Goal: Information Seeking & Learning: Understand process/instructions

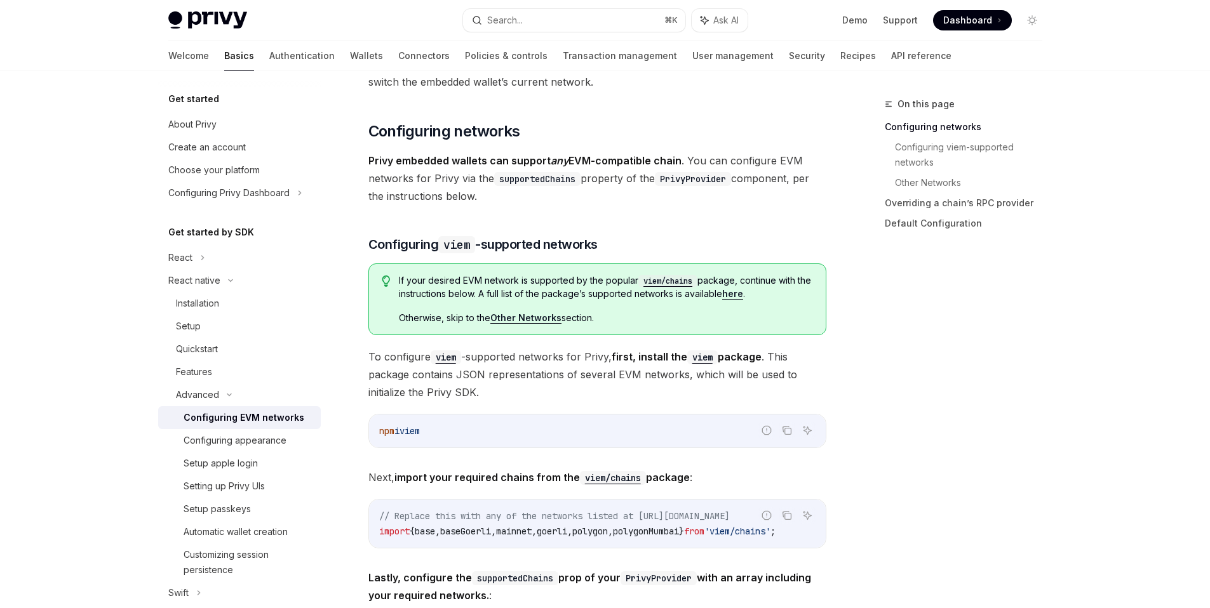
scroll to position [107, 0]
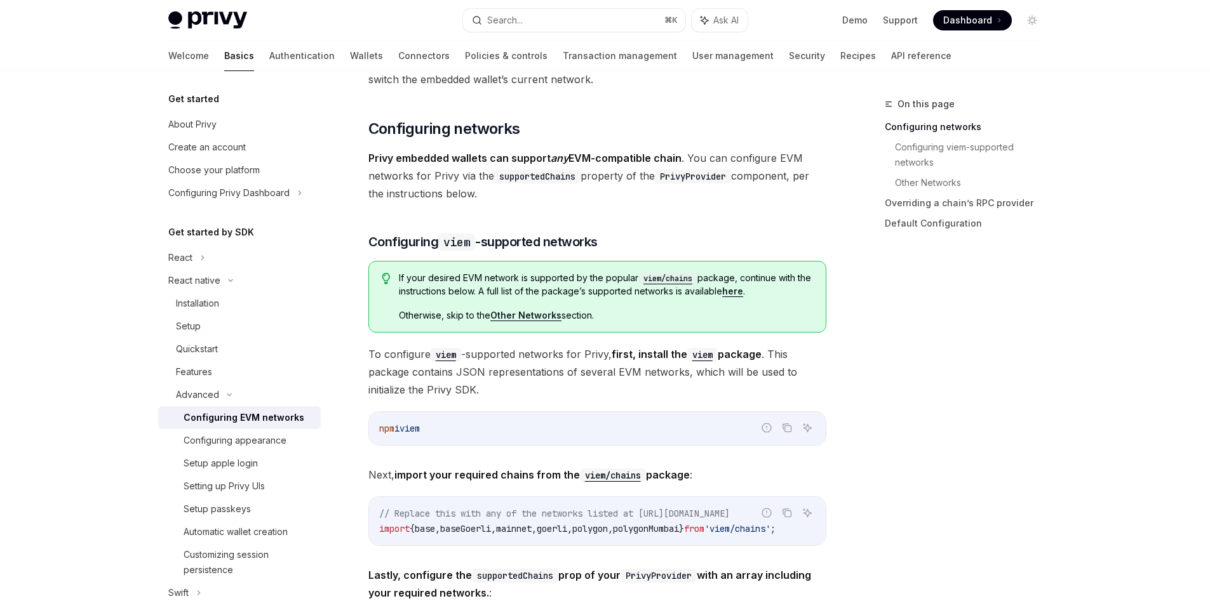
click at [620, 161] on strong "Privy embedded wallets can support any EVM-compatible chain" at bounding box center [524, 158] width 313 height 13
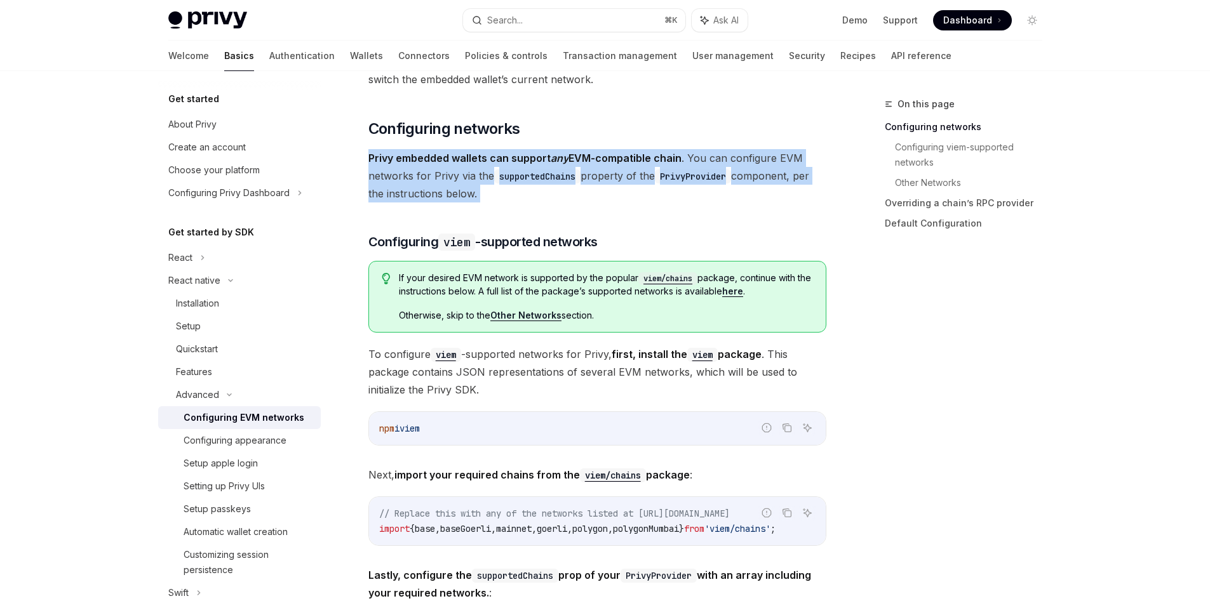
click at [620, 161] on strong "Privy embedded wallets can support any EVM-compatible chain" at bounding box center [524, 158] width 313 height 13
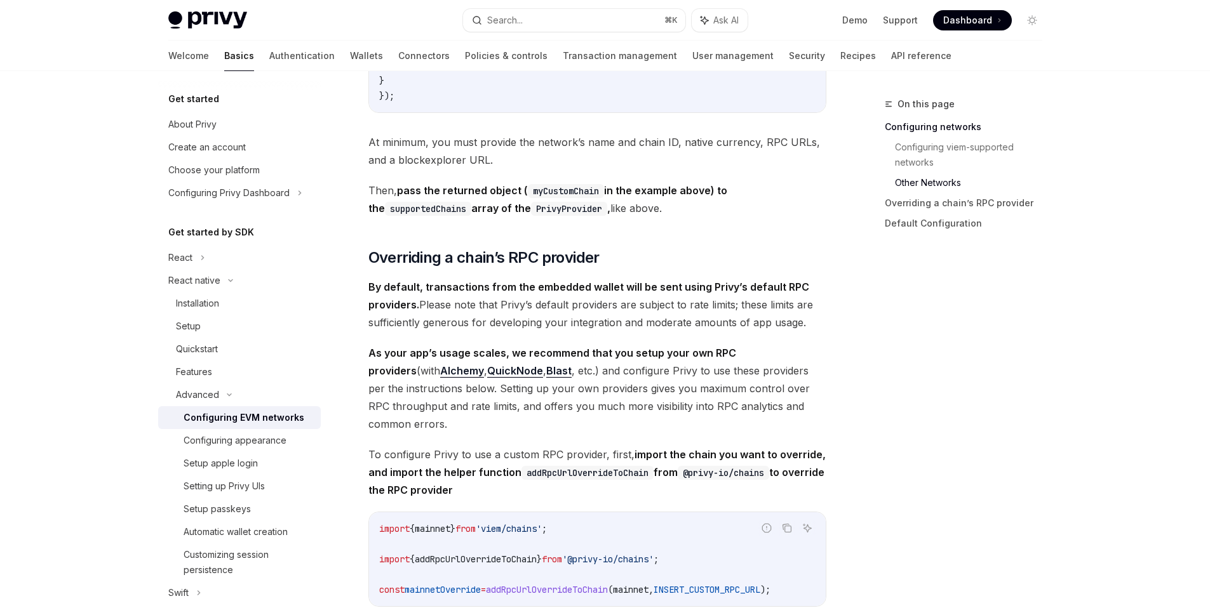
scroll to position [1198, 0]
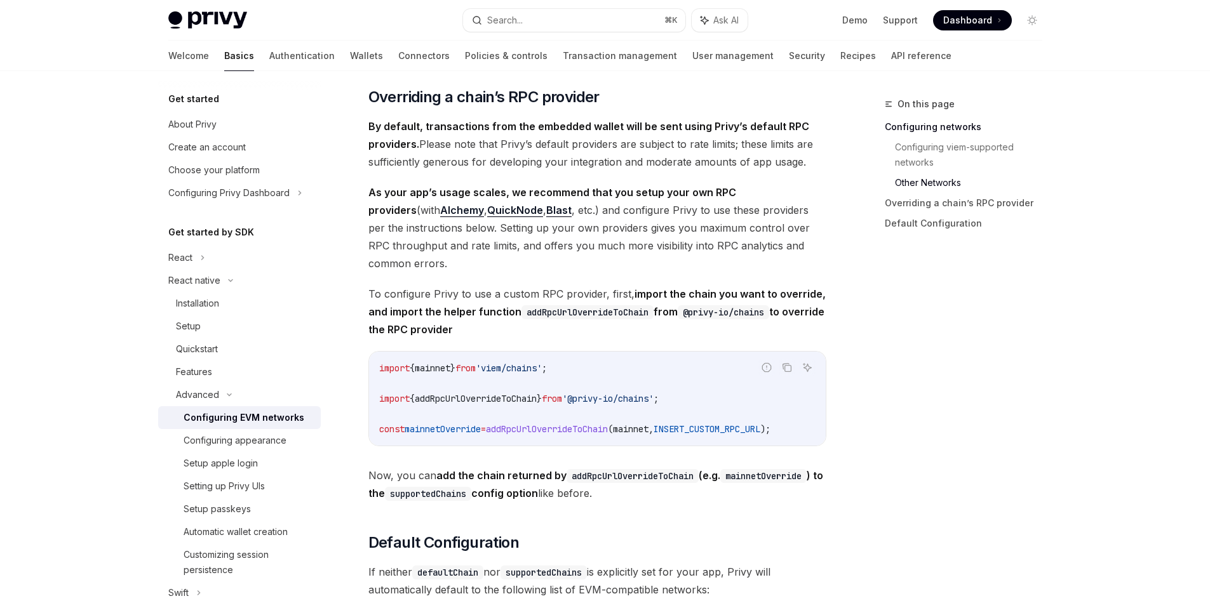
scroll to position [1434, 0]
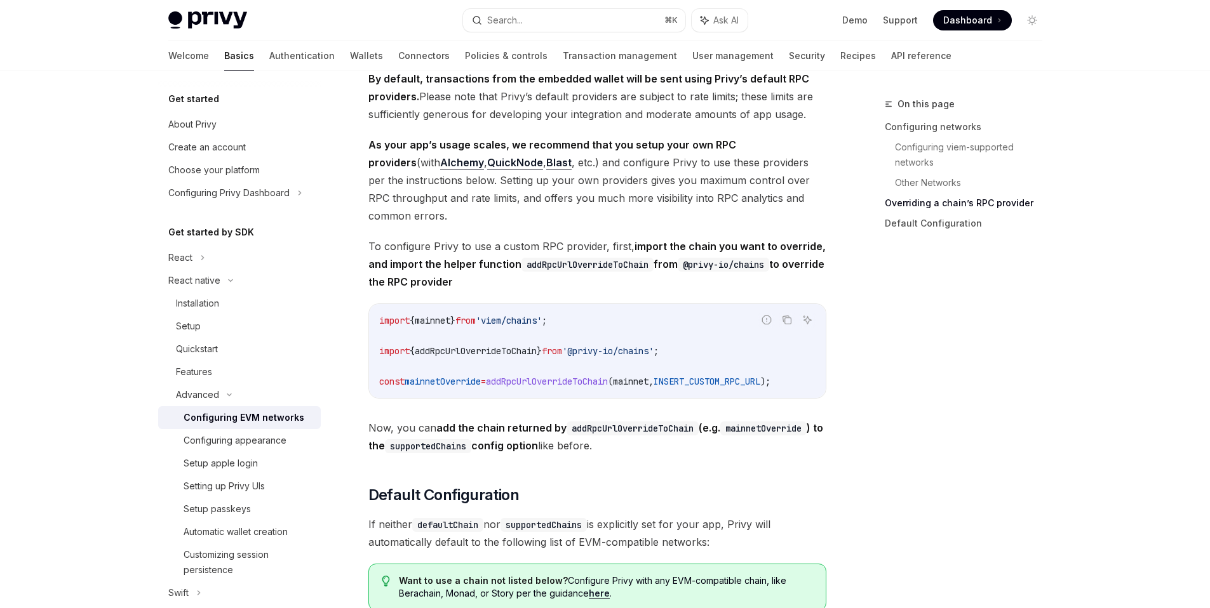
click at [565, 112] on span "By default, transactions from the embedded wallet will be sent using Privy’s de…" at bounding box center [597, 96] width 458 height 53
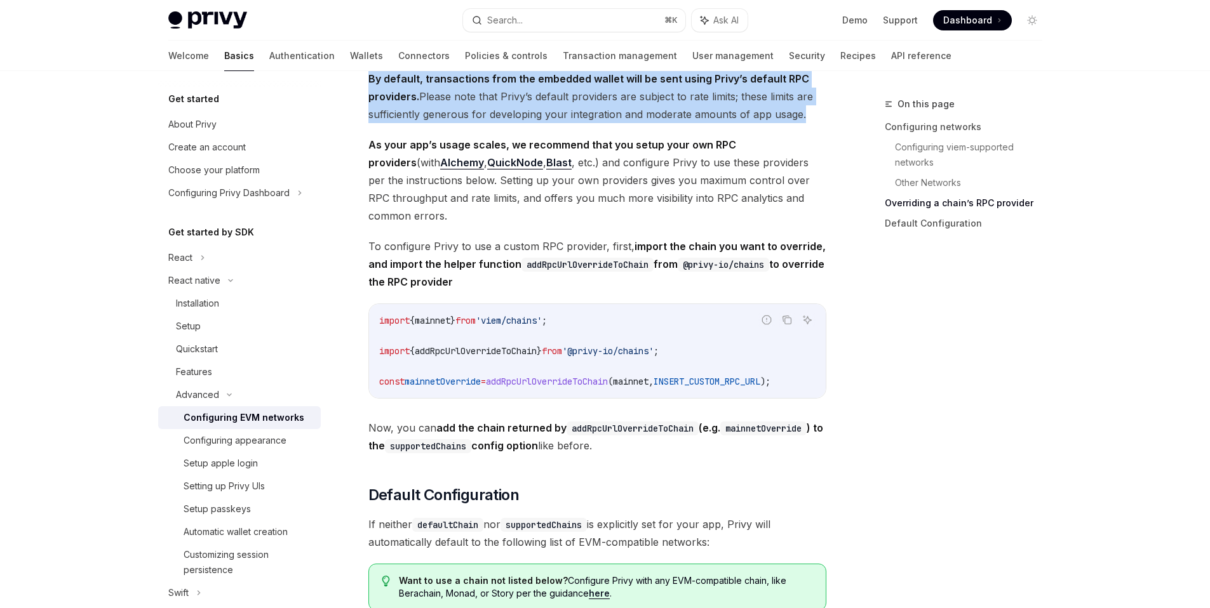
click at [565, 112] on span "By default, transactions from the embedded wallet will be sent using Privy’s de…" at bounding box center [597, 96] width 458 height 53
click at [555, 122] on span "By default, transactions from the embedded wallet will be sent using Privy’s de…" at bounding box center [597, 96] width 458 height 53
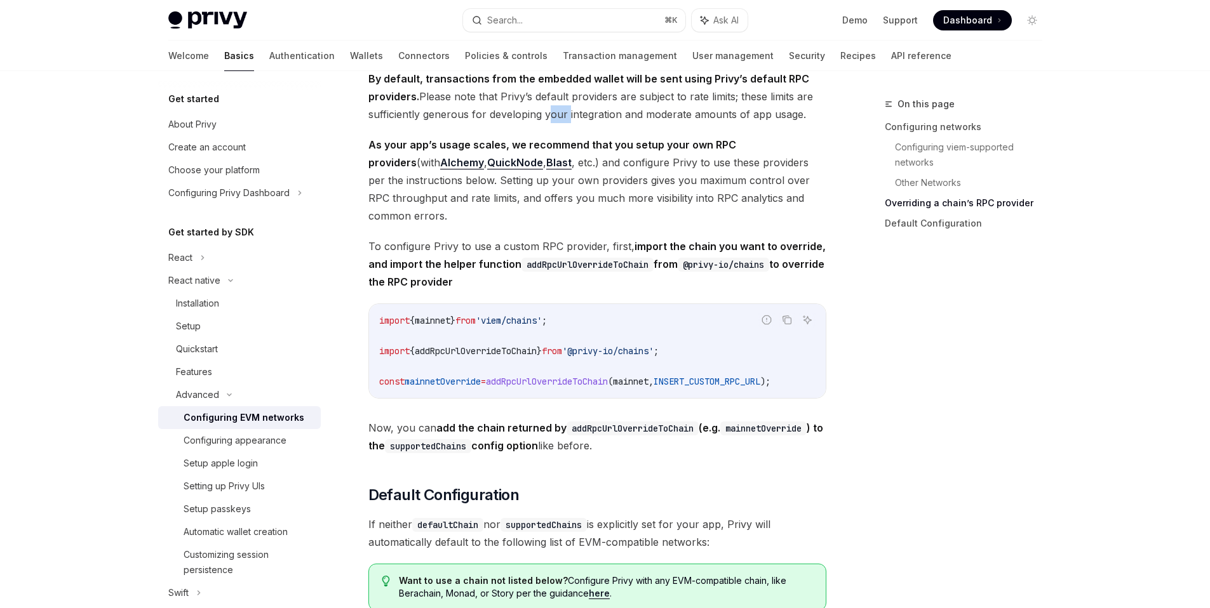
click at [555, 122] on span "By default, transactions from the embedded wallet will be sent using Privy’s de…" at bounding box center [597, 96] width 458 height 53
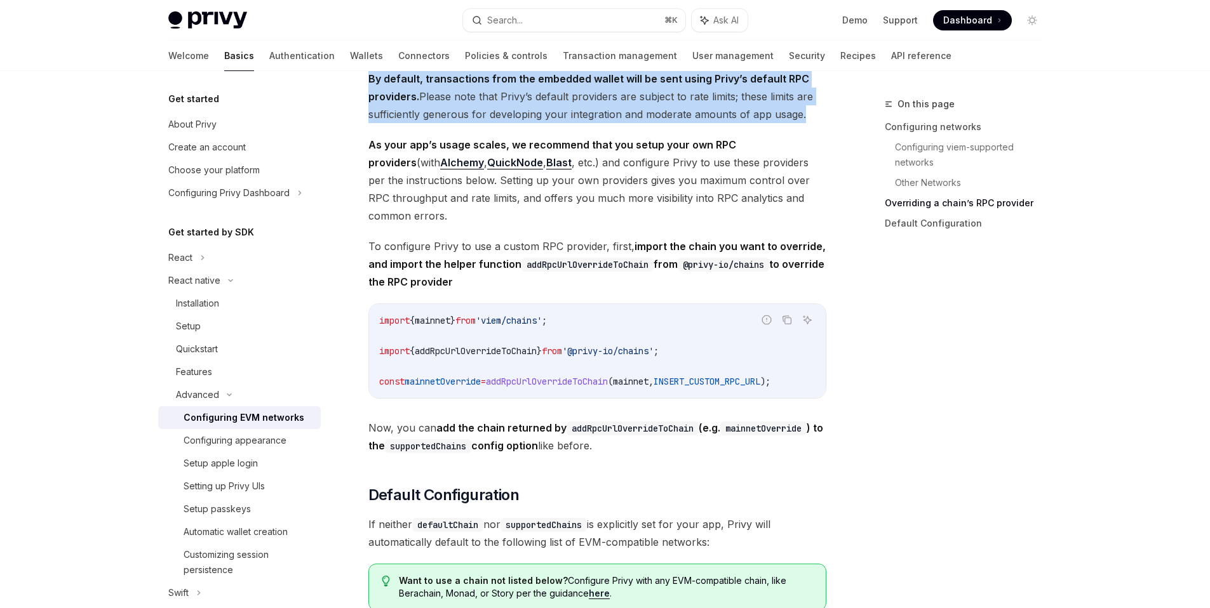
click at [555, 122] on span "By default, transactions from the embedded wallet will be sent using Privy’s de…" at bounding box center [597, 96] width 458 height 53
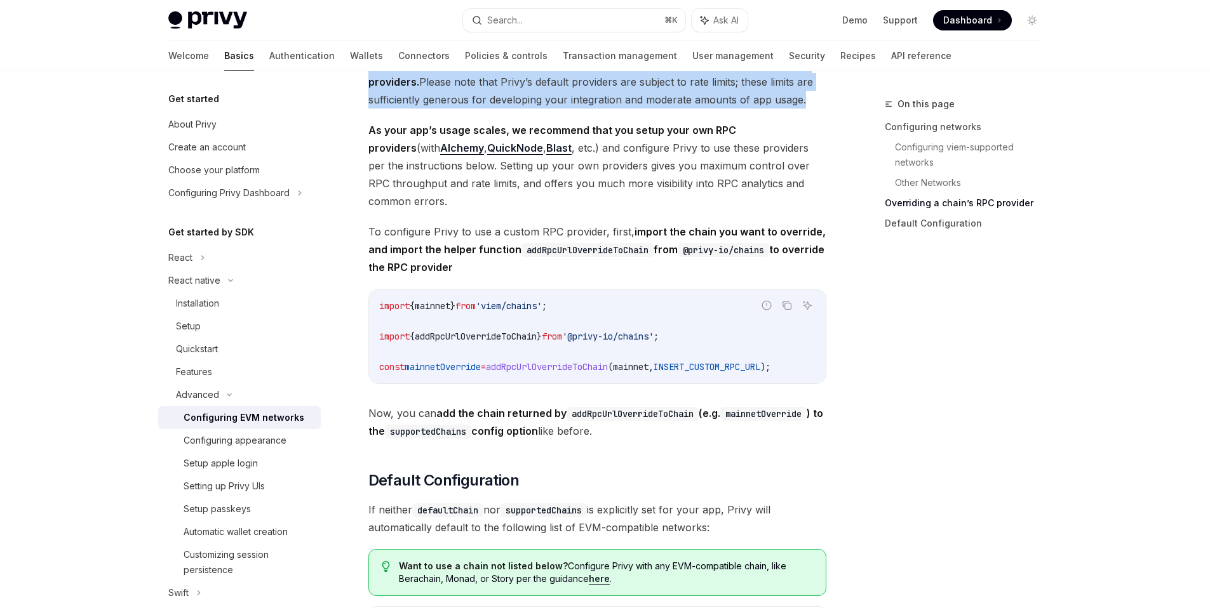
scroll to position [1450, 0]
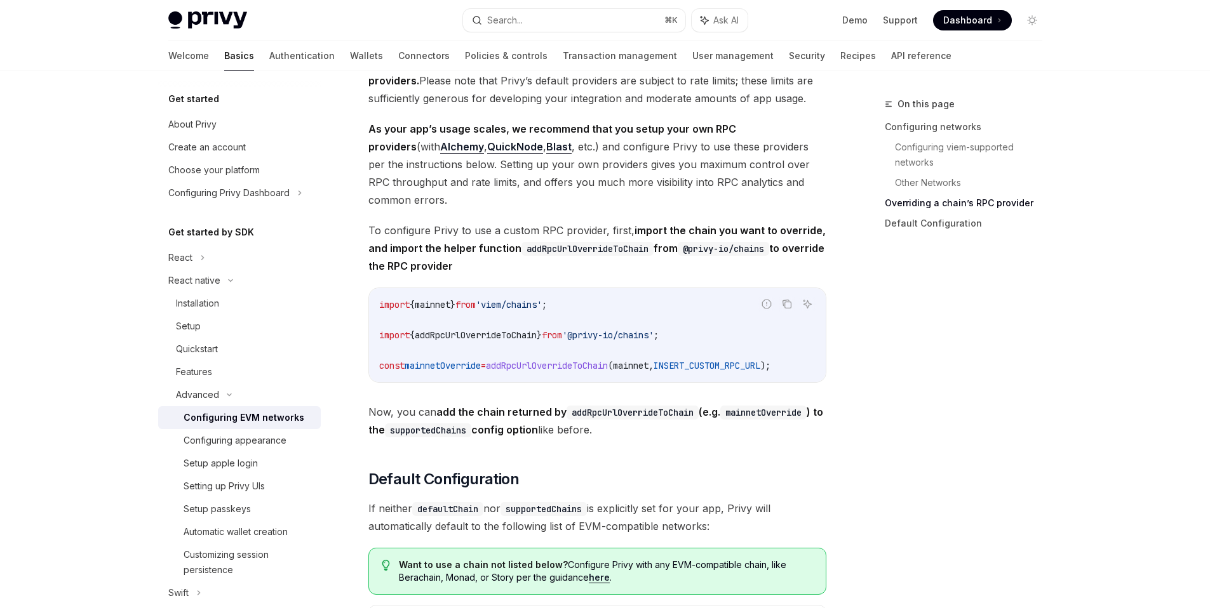
click at [620, 159] on span "As your app’s usage scales, we recommend that you setup your own RPC providers …" at bounding box center [597, 164] width 458 height 89
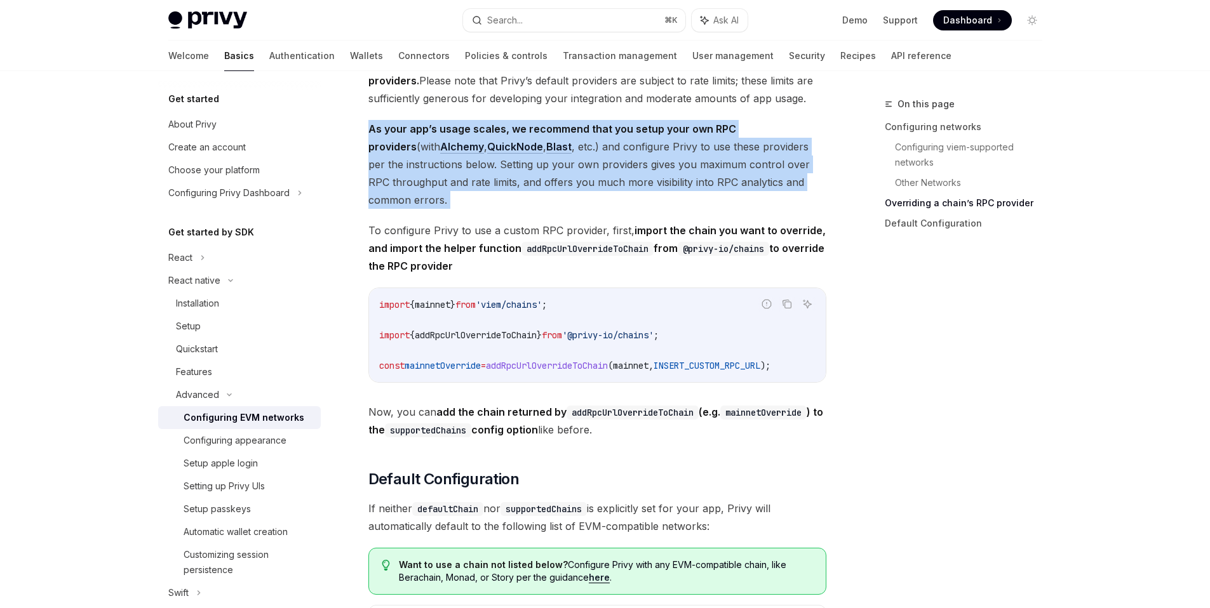
click at [620, 159] on span "As your app’s usage scales, we recommend that you setup your own RPC providers …" at bounding box center [597, 164] width 458 height 89
click at [602, 180] on span "As your app’s usage scales, we recommend that you setup your own RPC providers …" at bounding box center [597, 164] width 458 height 89
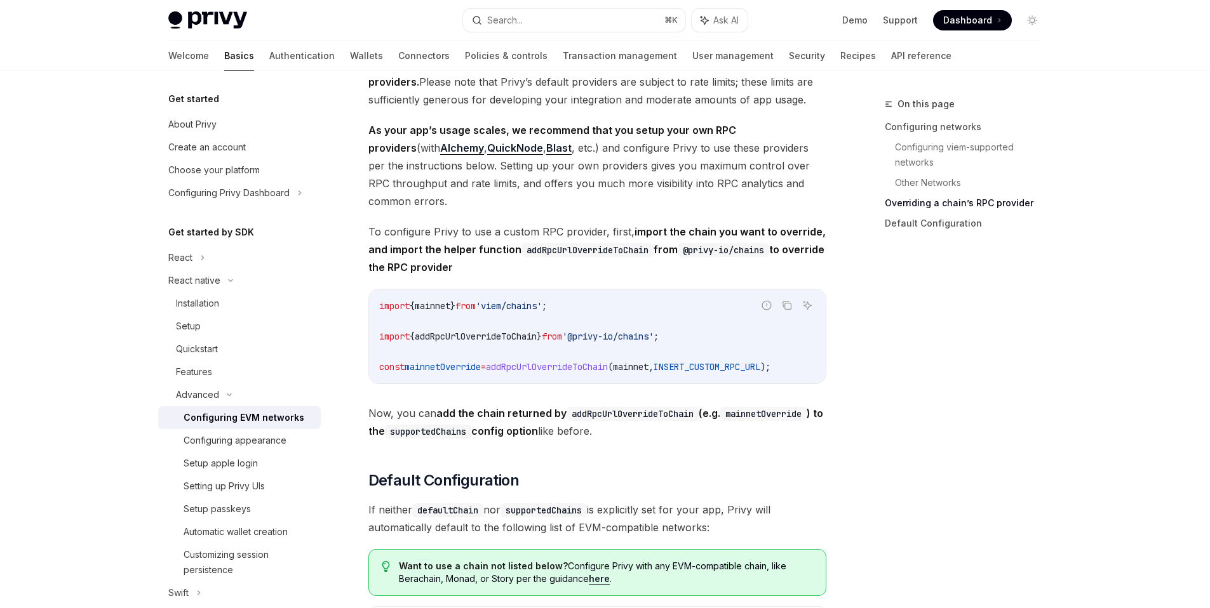
scroll to position [1448, 0]
click at [568, 97] on span "By default, transactions from the embedded wallet will be sent using Privy’s de…" at bounding box center [597, 82] width 458 height 53
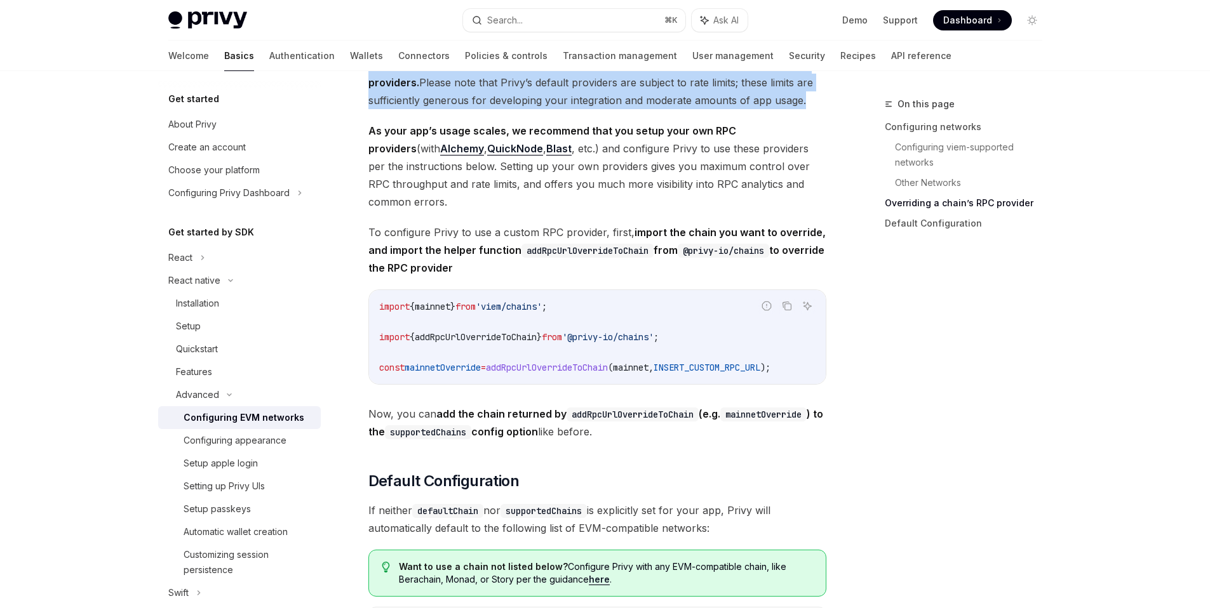
click at [568, 97] on span "By default, transactions from the embedded wallet will be sent using Privy’s de…" at bounding box center [597, 82] width 458 height 53
click at [563, 109] on span "By default, transactions from the embedded wallet will be sent using Privy’s de…" at bounding box center [597, 82] width 458 height 53
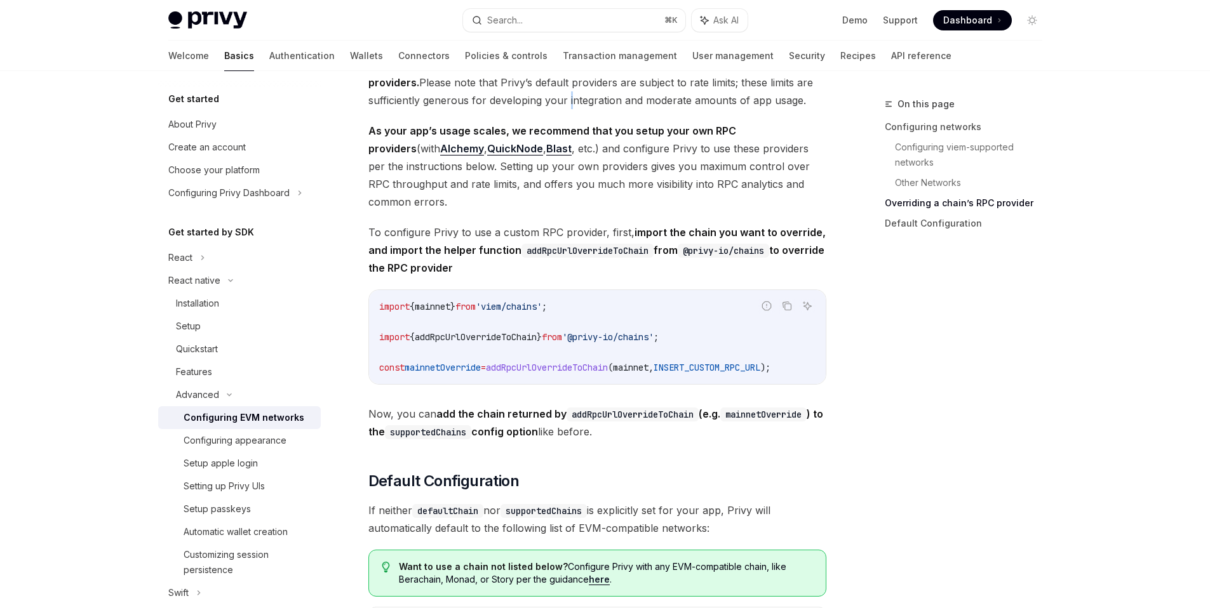
click at [563, 109] on span "By default, transactions from the embedded wallet will be sent using Privy’s de…" at bounding box center [597, 82] width 458 height 53
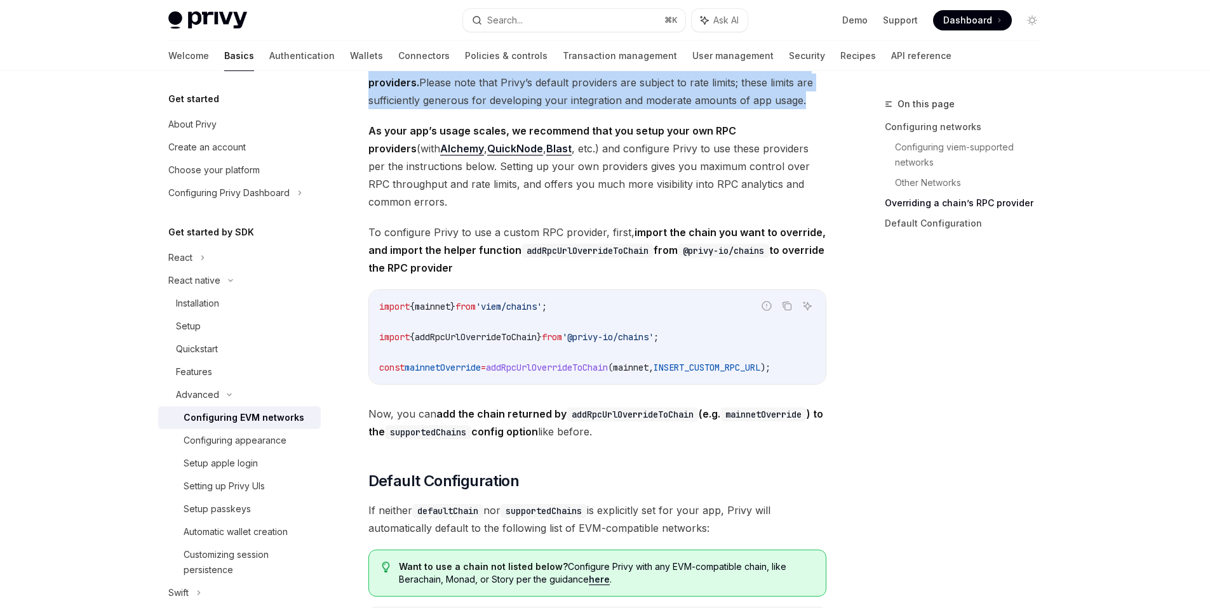
click at [563, 109] on span "By default, transactions from the embedded wallet will be sent using Privy’s de…" at bounding box center [597, 82] width 458 height 53
click at [725, 109] on span "By default, transactions from the embedded wallet will be sent using Privy’s de…" at bounding box center [597, 82] width 458 height 53
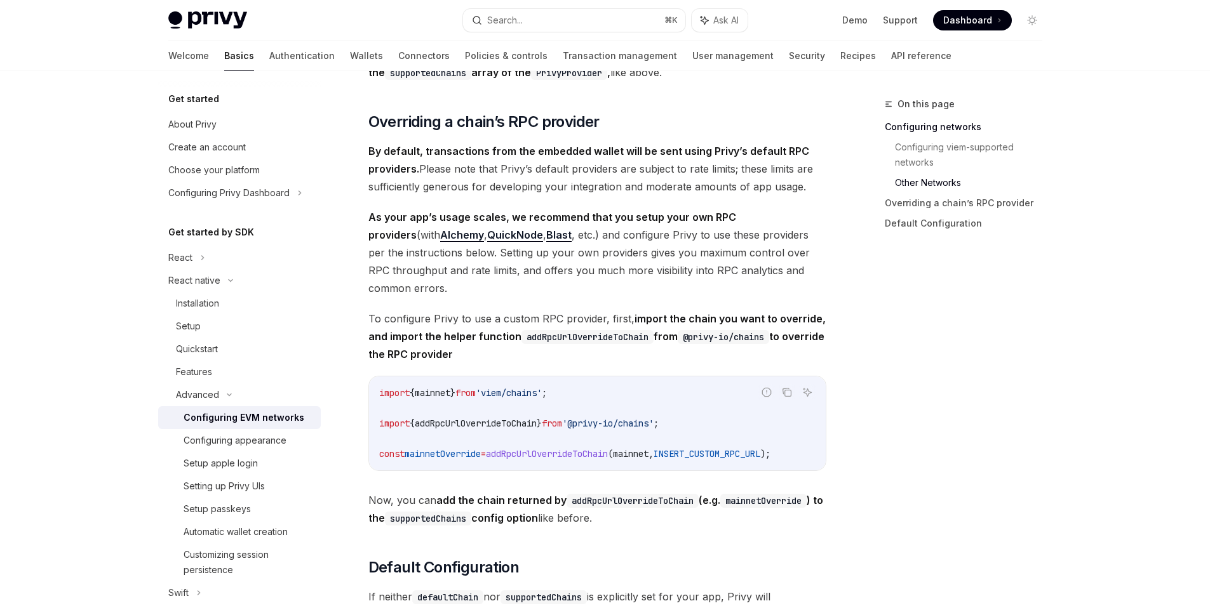
scroll to position [1367, 0]
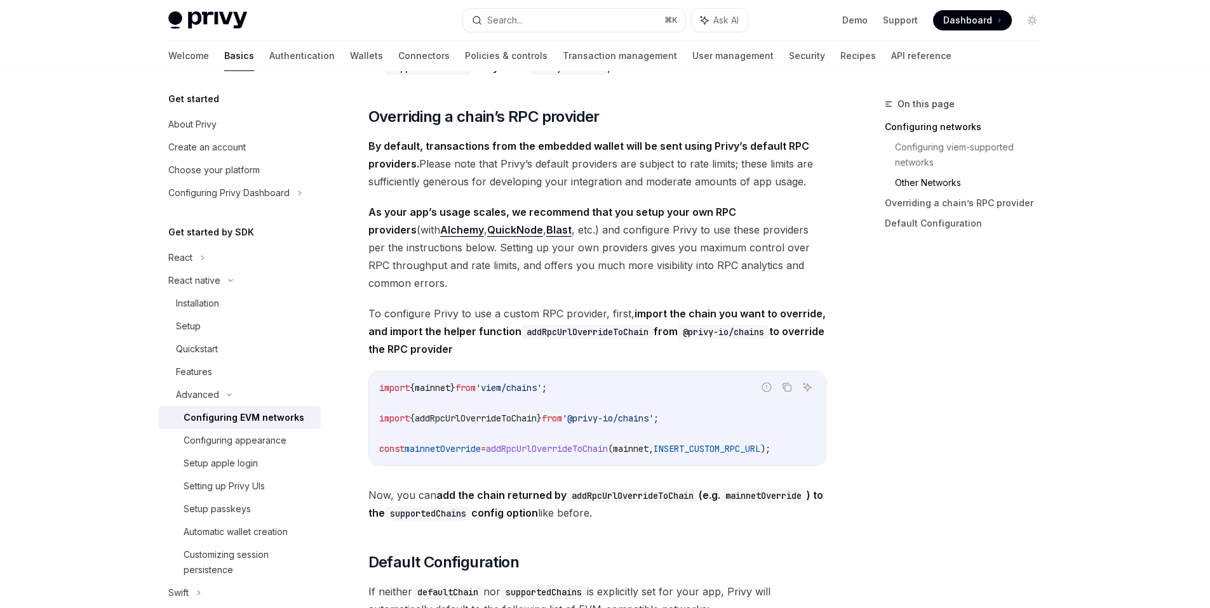
click at [474, 190] on span "By default, transactions from the embedded wallet will be sent using Privy’s de…" at bounding box center [597, 163] width 458 height 53
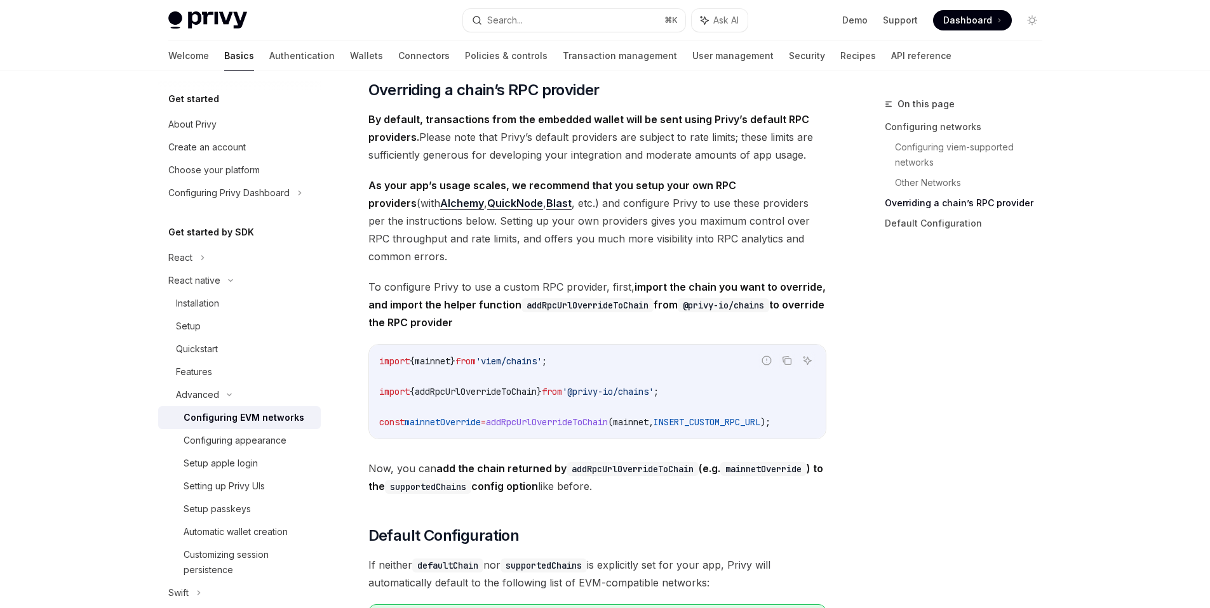
scroll to position [1411, 0]
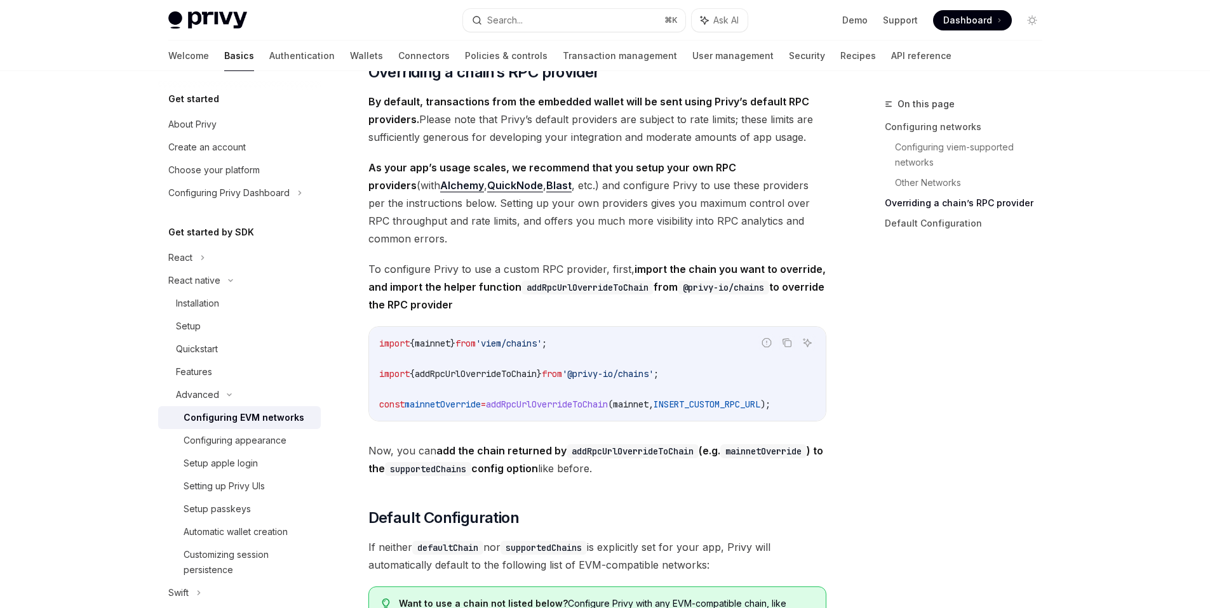
click at [474, 137] on span "By default, transactions from the embedded wallet will be sent using Privy’s de…" at bounding box center [597, 119] width 458 height 53
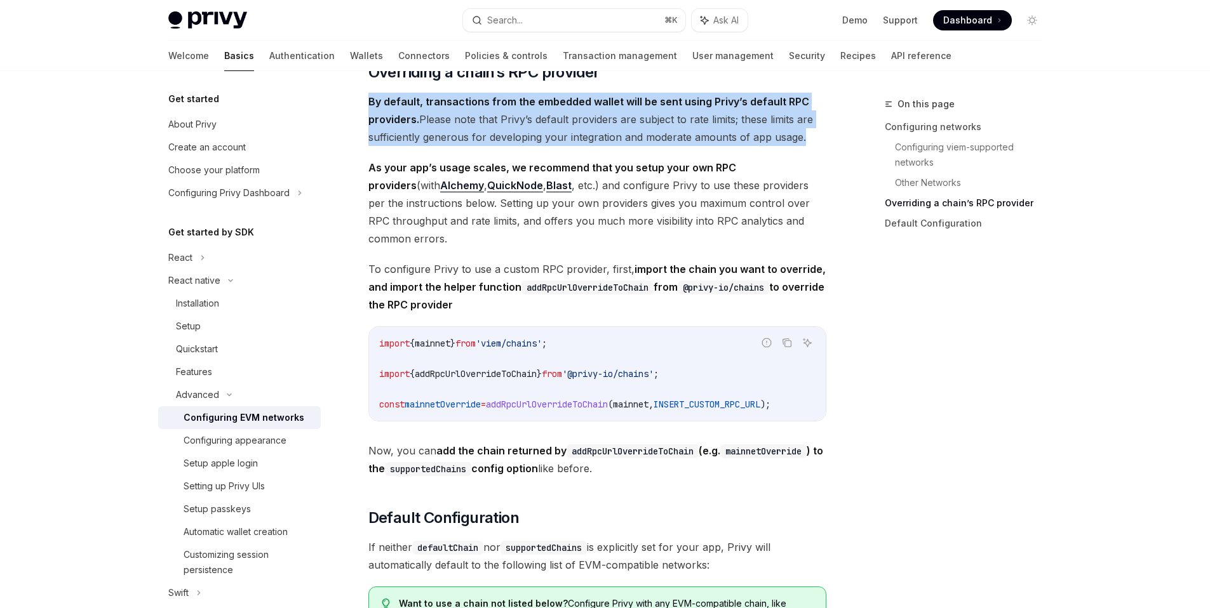
click at [474, 137] on span "By default, transactions from the embedded wallet will be sent using Privy’s de…" at bounding box center [597, 119] width 458 height 53
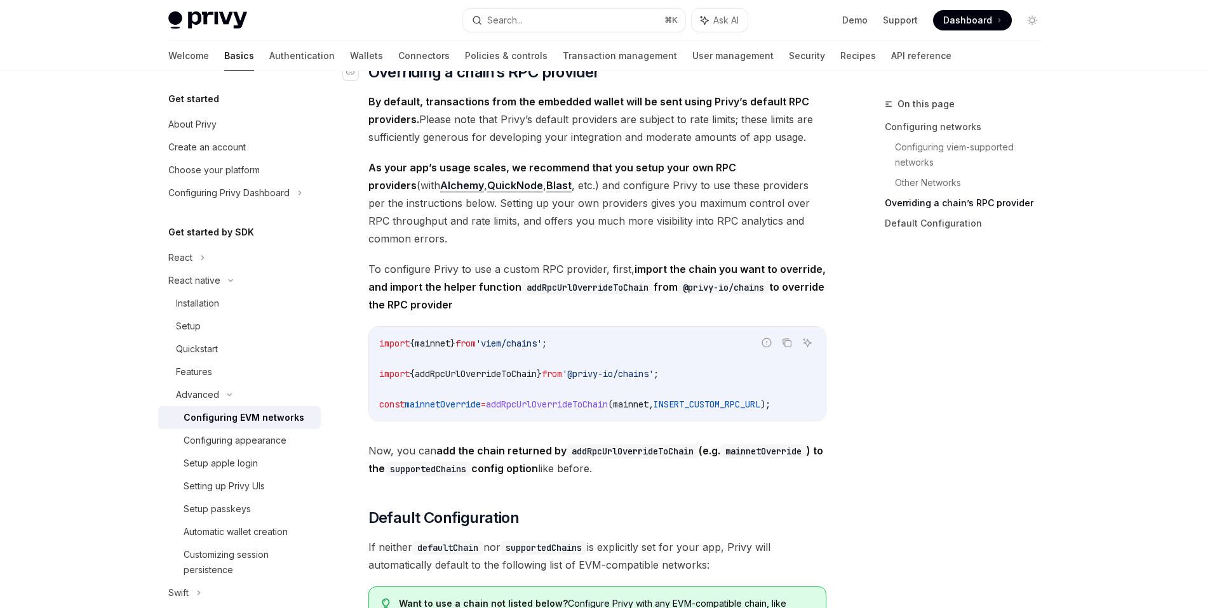
click at [385, 82] on span "Overriding a chain’s RPC provider" at bounding box center [483, 72] width 231 height 20
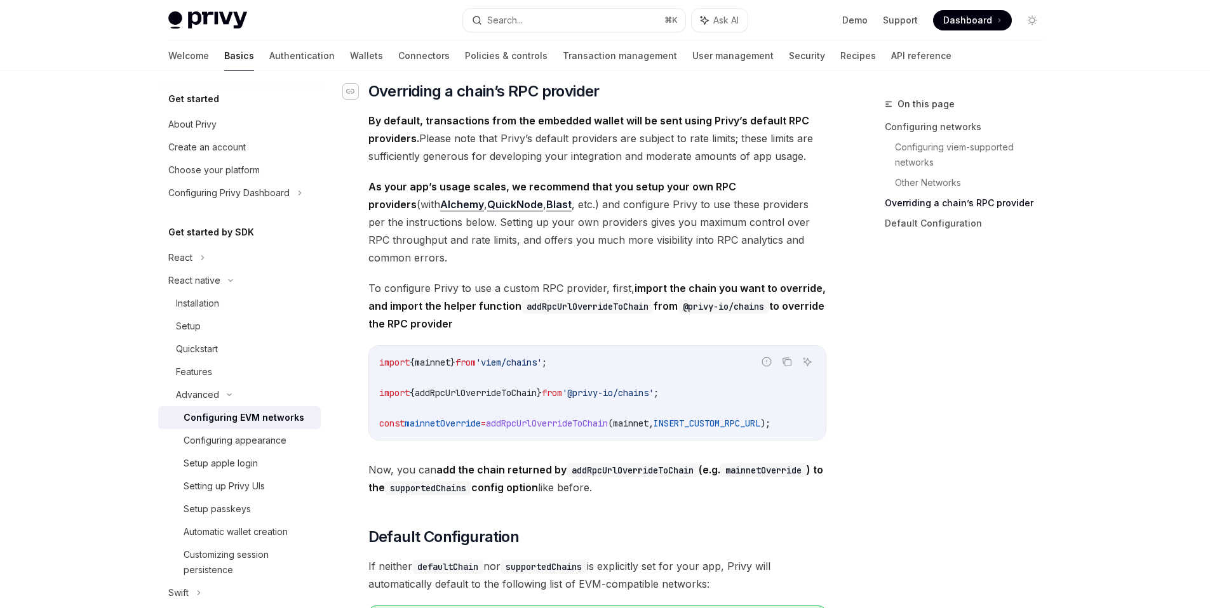
click at [356, 99] on div "Navigate to header" at bounding box center [350, 91] width 15 height 15
click at [469, 161] on span "By default, transactions from the embedded wallet will be sent using Privy’s de…" at bounding box center [597, 138] width 458 height 53
click at [451, 152] on span "By default, transactions from the embedded wallet will be sent using Privy’s de…" at bounding box center [597, 138] width 458 height 53
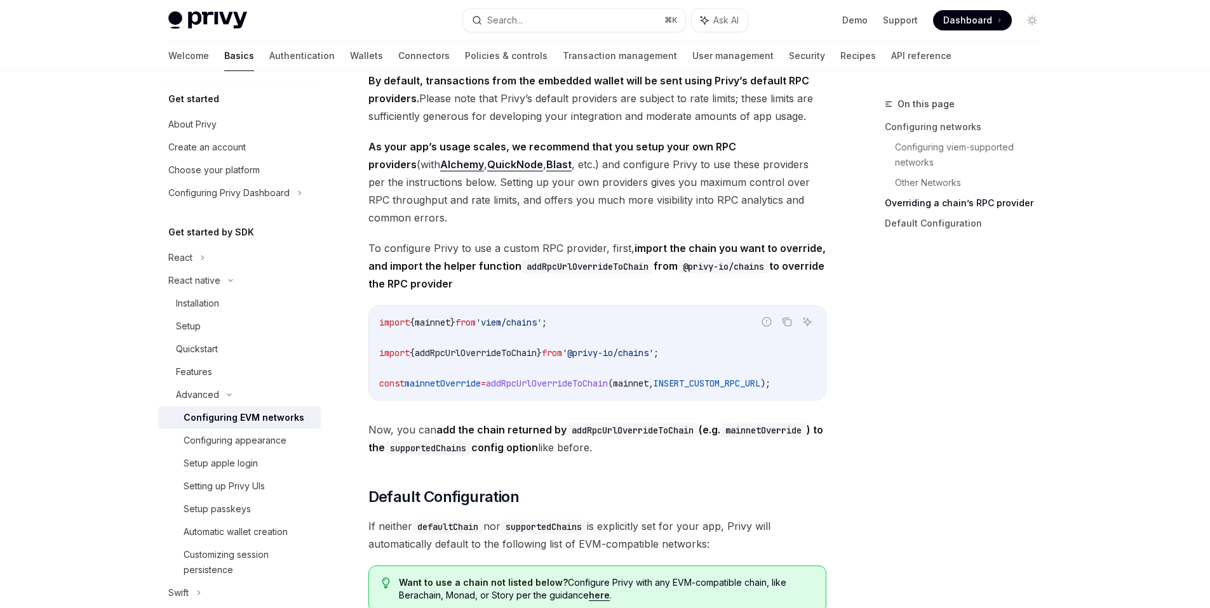
scroll to position [1408, 0]
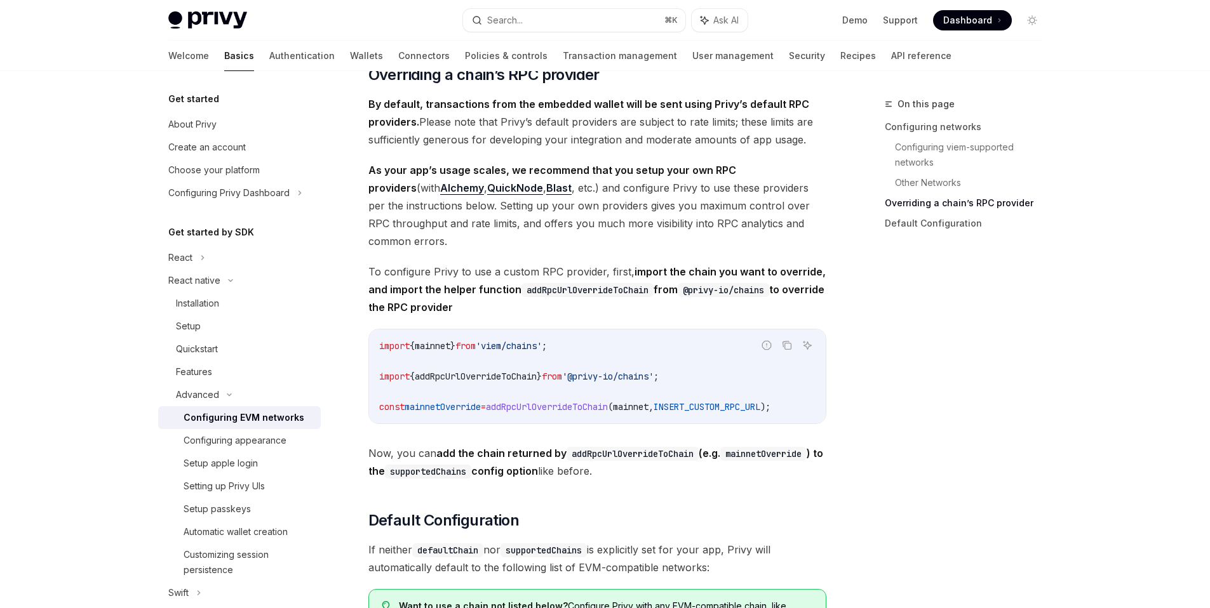
click at [623, 143] on span "By default, transactions from the embedded wallet will be sent using Privy’s de…" at bounding box center [597, 121] width 458 height 53
click at [343, 83] on div "Navigate to header" at bounding box center [350, 74] width 15 height 15
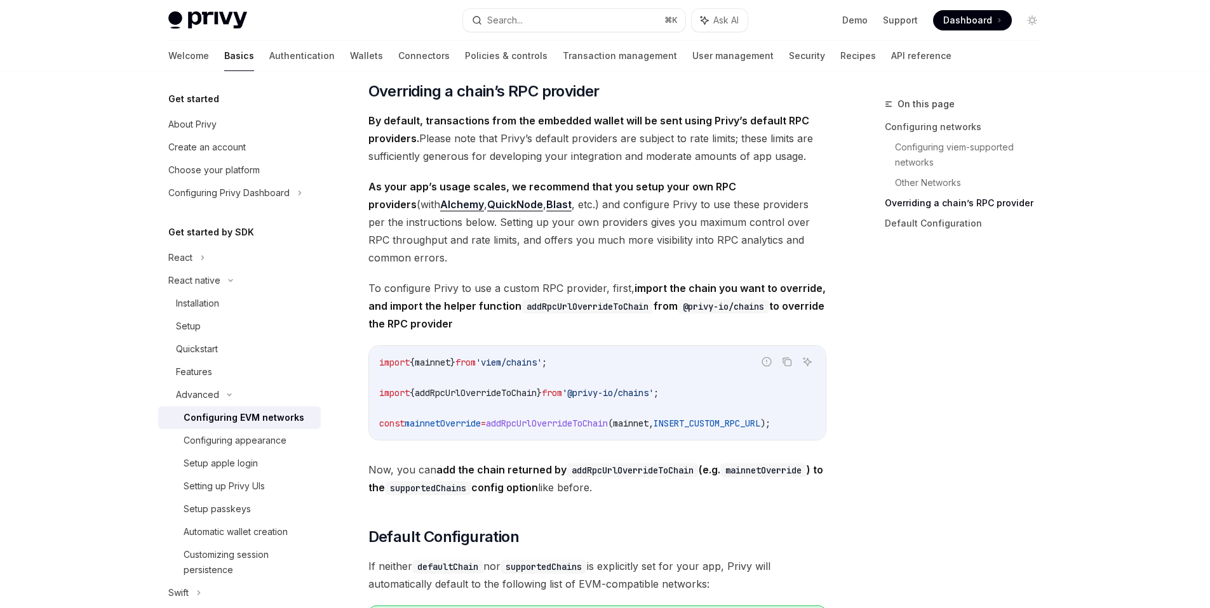
type textarea "*"
